Goal: Task Accomplishment & Management: Complete application form

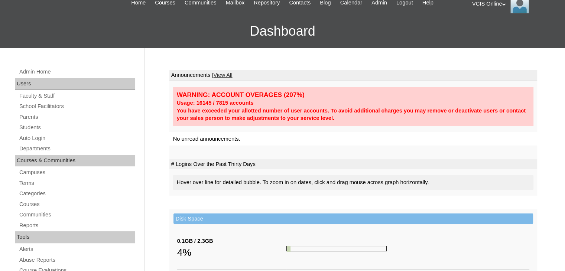
scroll to position [74, 0]
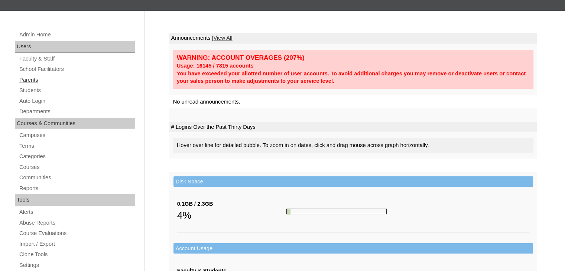
click at [30, 81] on link "Parents" at bounding box center [77, 79] width 117 height 9
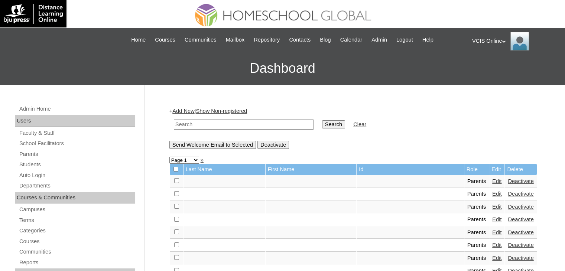
click at [208, 125] on input "text" at bounding box center [244, 125] width 140 height 10
paste input "[PERSON_NAME]"
drag, startPoint x: 198, startPoint y: 125, endPoint x: 281, endPoint y: 127, distance: 83.6
click at [278, 125] on input "[PERSON_NAME]" at bounding box center [244, 125] width 140 height 10
type input "Ronnalin"
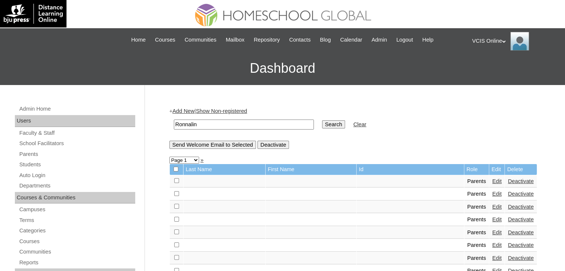
click at [322, 120] on input "Search" at bounding box center [333, 124] width 23 height 8
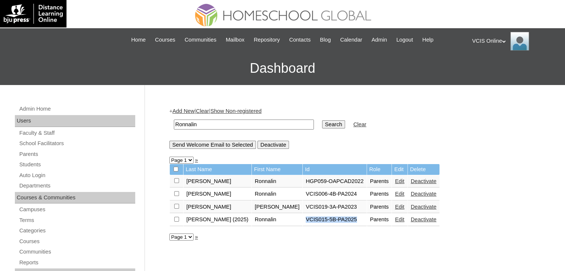
drag, startPoint x: 282, startPoint y: 218, endPoint x: 336, endPoint y: 220, distance: 53.5
click at [336, 220] on td "VCIS015-5B-PA2025" at bounding box center [335, 219] width 64 height 13
copy td "VCIS015-5B-PA2025"
drag, startPoint x: 23, startPoint y: 163, endPoint x: 26, endPoint y: 160, distance: 5.0
click at [23, 164] on link "Students" at bounding box center [77, 164] width 117 height 9
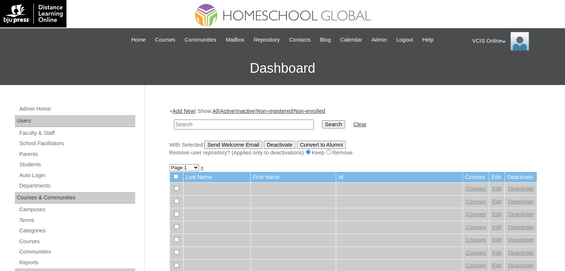
click at [189, 112] on link "Add New" at bounding box center [183, 111] width 22 height 6
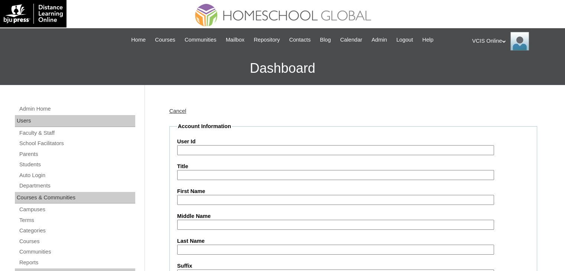
click at [215, 149] on input "User Id" at bounding box center [335, 150] width 317 height 10
paste input "VCIS022-10B-SA2025"
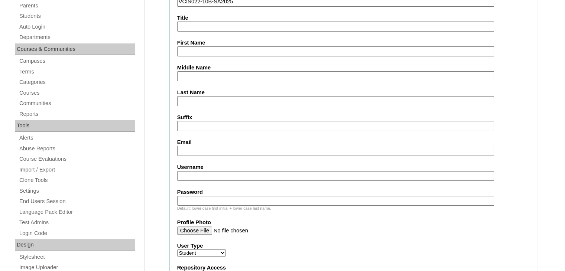
type input "VCIS022-10B-SA2025"
click at [203, 52] on input "First Name" at bounding box center [335, 51] width 317 height 10
paste input "Jailin-Audrey"
type input "Jailin-Audrey"
click at [213, 97] on input "Last Name" at bounding box center [335, 101] width 317 height 10
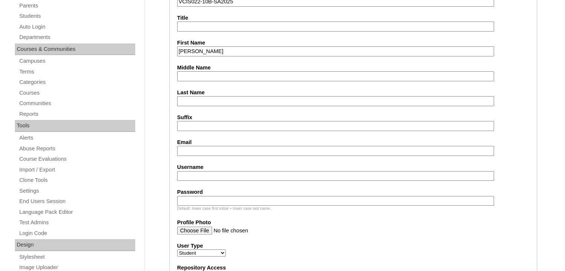
paste input "Dillon"
type input "Dillon"
click at [215, 77] on input "Middle Name" at bounding box center [335, 76] width 317 height 10
paste input "Mendoza"
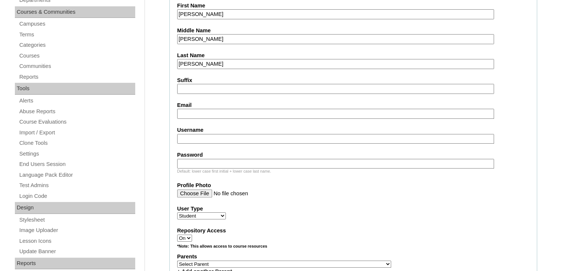
type input "Mendoza"
click at [241, 114] on input "Email" at bounding box center [335, 114] width 317 height 10
click at [206, 134] on input "Username" at bounding box center [335, 139] width 317 height 10
click at [202, 109] on input "Email" at bounding box center [335, 114] width 317 height 10
paste input "jadillon.student@vcis.edu.ph"
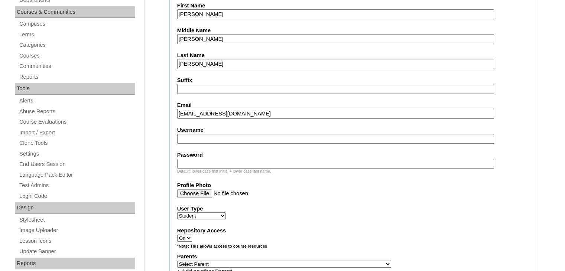
type input "jadillon.student@vcis.edu.ph"
click at [203, 138] on input "Username" at bounding box center [335, 139] width 317 height 10
paste input "jailin.dillon2025"
type input "jailin.dillon2025"
click at [203, 159] on input "Password" at bounding box center [335, 164] width 317 height 10
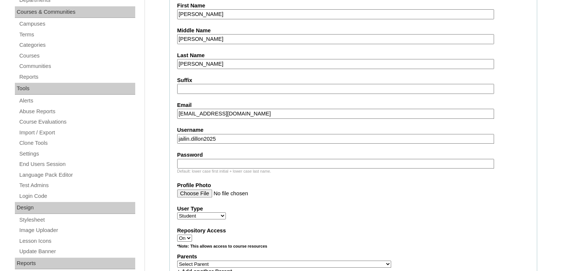
paste input "dmPiEJ"
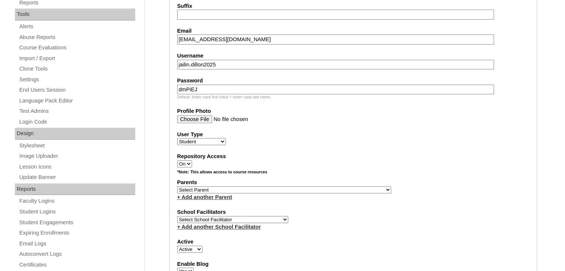
scroll to position [297, 0]
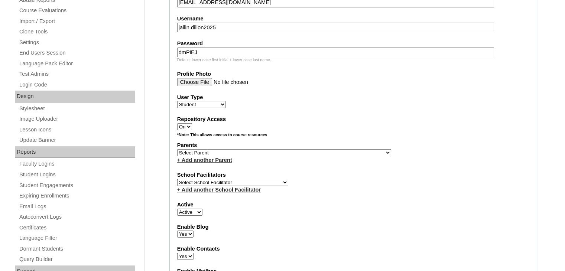
type input "dmPiEJ"
click at [209, 149] on select "Select Parent , , , , , , , , , , , , , , , , , , , , , , , , , , , , , , , , ,…" at bounding box center [284, 152] width 214 height 7
select select "43204"
click at [177, 149] on select "Select Parent , , , , , , , , , , , , , , , , , , , , , , , , , , , , , , , , ,…" at bounding box center [284, 152] width 214 height 7
click at [324, 160] on div "+ Add another Parent" at bounding box center [353, 160] width 352 height 8
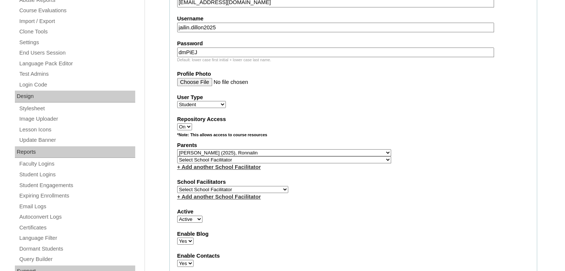
click at [223, 179] on label "School Facilitators" at bounding box center [353, 182] width 352 height 8
click at [225, 186] on select "Select School Facilitator Norman Añain Ruffa Abadijas Mary Abella Gloryfe Abion…" at bounding box center [232, 189] width 111 height 7
select select "36077"
click at [177, 186] on select "Select School Facilitator Norman Añain Ruffa Abadijas Mary Abella Gloryfe Abion…" at bounding box center [232, 189] width 111 height 7
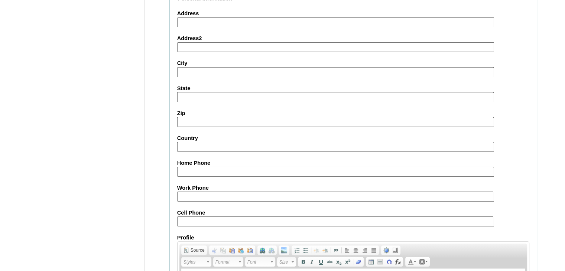
scroll to position [858, 0]
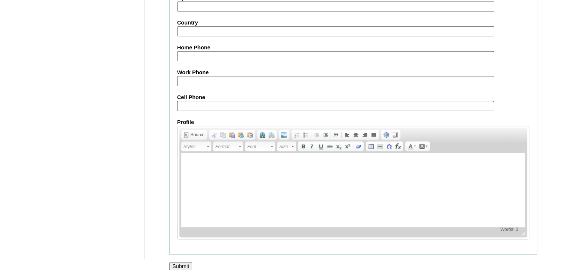
click at [191, 262] on input "Submit" at bounding box center [180, 266] width 23 height 8
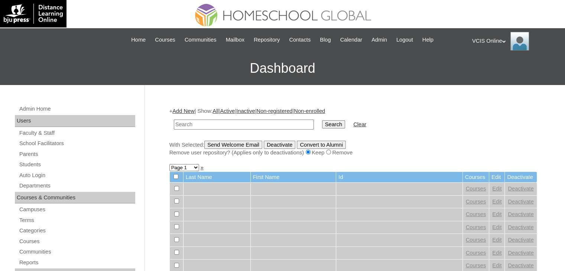
paste input "VCIS022-10B-SA2025"
type input "VCIS022-10B-SA2025"
click at [318, 117] on td "Search" at bounding box center [333, 124] width 30 height 17
click at [322, 122] on input "Search" at bounding box center [333, 124] width 23 height 8
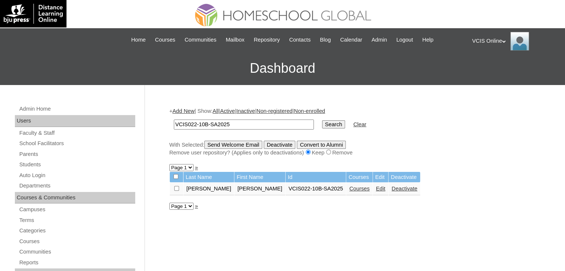
click at [349, 189] on link "Courses" at bounding box center [359, 189] width 20 height 6
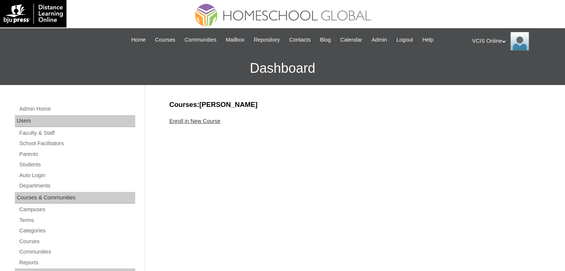
click at [195, 120] on link "Enroll in New Course" at bounding box center [194, 121] width 51 height 6
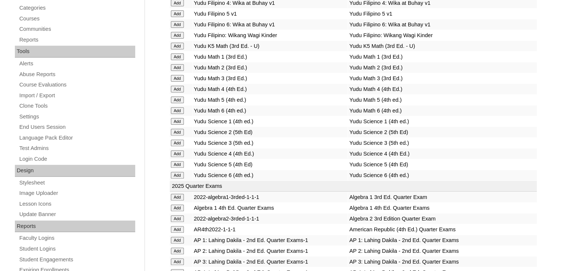
scroll to position [74, 0]
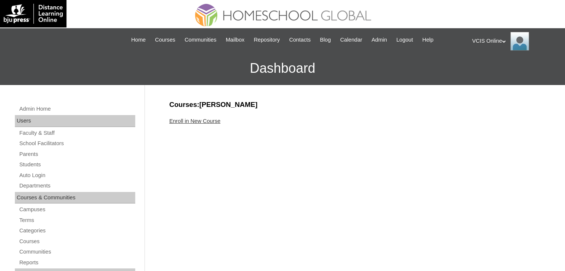
click at [198, 123] on link "Enroll in New Course" at bounding box center [194, 121] width 51 height 6
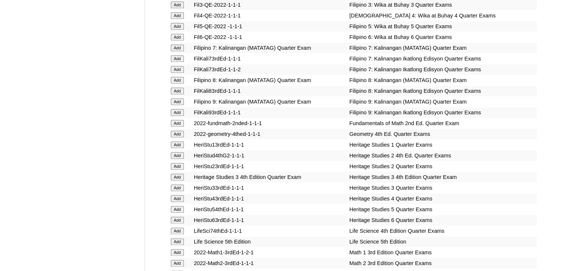
scroll to position [2208, 0]
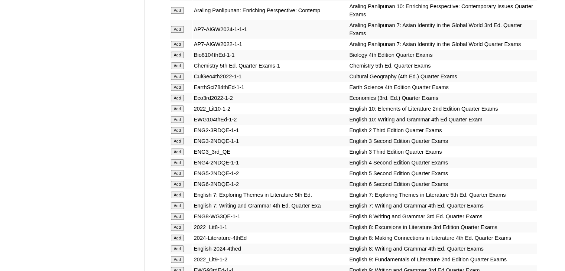
scroll to position [1995, 0]
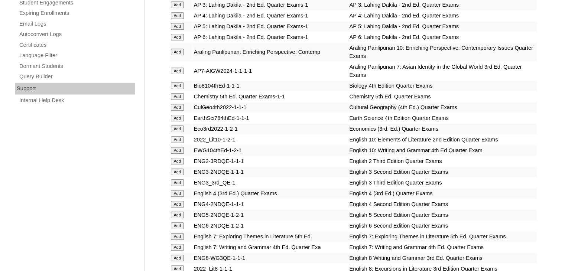
scroll to position [1845, 0]
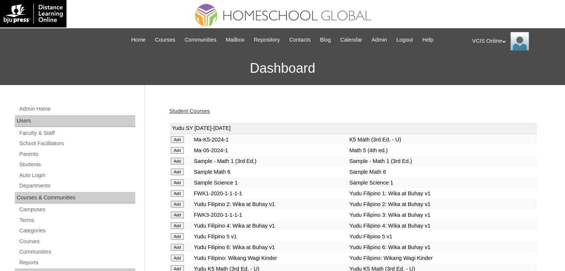
click at [198, 110] on link "Student Courses" at bounding box center [189, 111] width 40 height 6
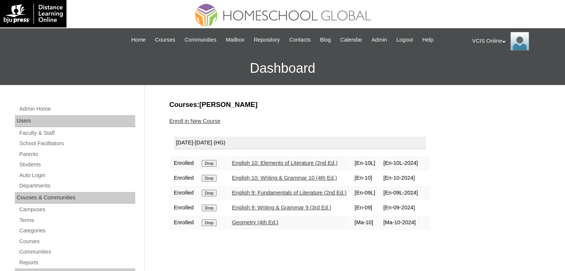
click at [216, 167] on input "Drop" at bounding box center [209, 163] width 14 height 7
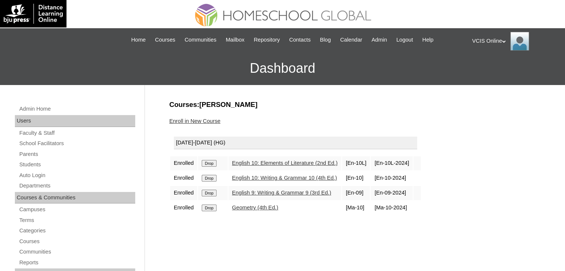
click at [212, 167] on input "Drop" at bounding box center [209, 163] width 14 height 7
click at [196, 123] on link "Enroll in New Course" at bounding box center [194, 121] width 51 height 6
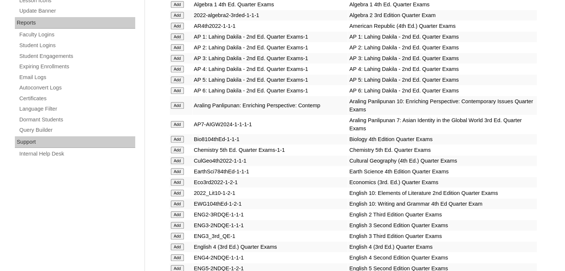
scroll to position [1770, 0]
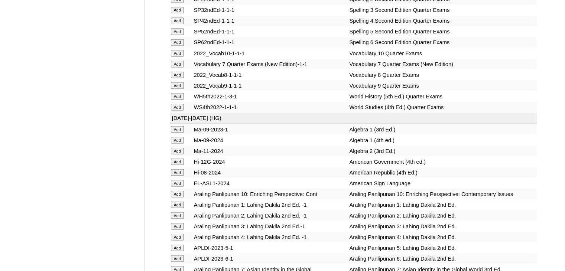
scroll to position [2914, 0]
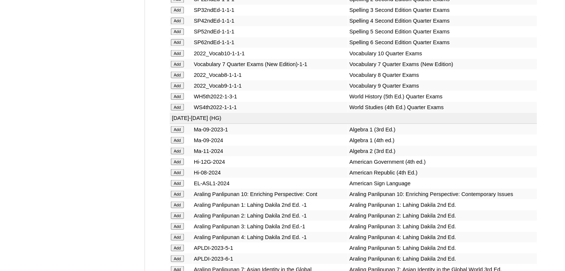
scroll to position [1545, 0]
